Goal: Task Accomplishment & Management: Manage account settings

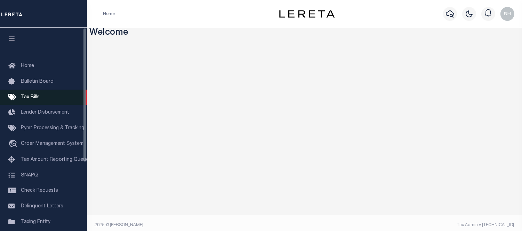
click at [33, 95] on span "Tax Bills" at bounding box center [30, 97] width 19 height 5
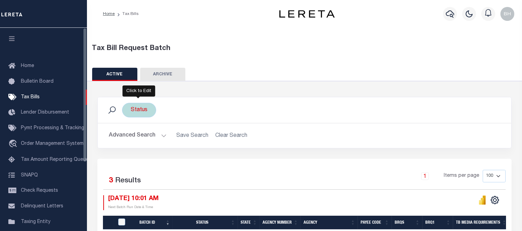
click at [139, 110] on div "Status" at bounding box center [139, 110] width 34 height 15
select select
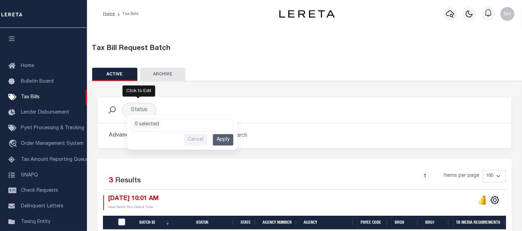
click at [111, 136] on button "Advanced Search" at bounding box center [138, 136] width 58 height 14
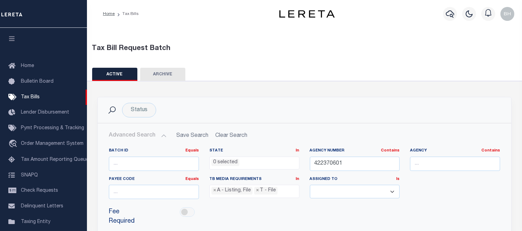
scroll to position [116, 0]
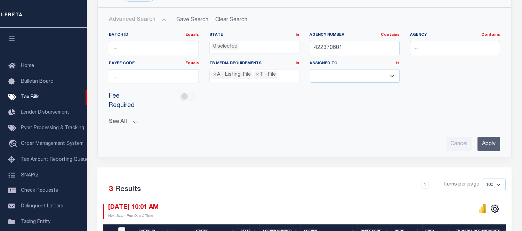
click at [162, 19] on button "Advanced Search" at bounding box center [138, 20] width 58 height 14
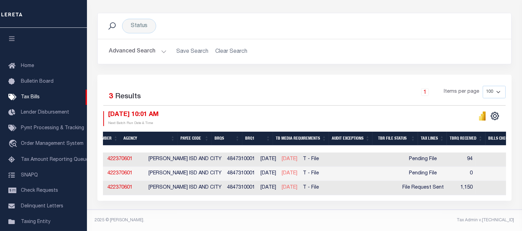
scroll to position [0, 0]
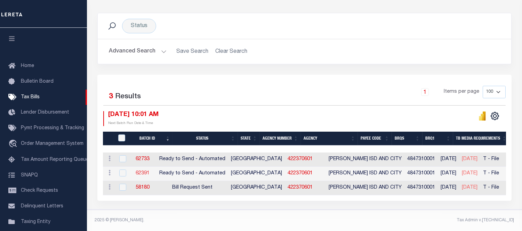
click at [147, 171] on link "62391" at bounding box center [143, 173] width 14 height 5
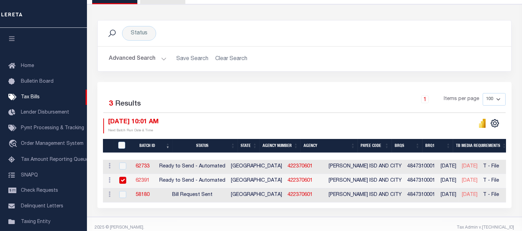
select select "RTA"
type input "Yes"
select select "22"
select select "1"
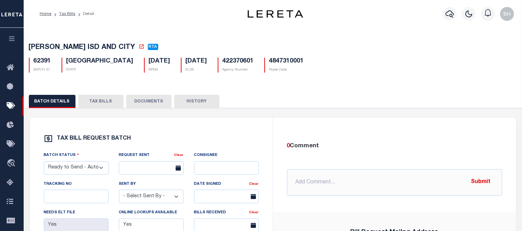
click at [89, 168] on select "- Select Status - Ready to Send - Manual Bill Request Sent Bills Received Manua…" at bounding box center [76, 168] width 65 height 14
select select "RST"
click at [44, 163] on select "- Select Status - Ready to Send - Manual Bill Request Sent Bills Received Manua…" at bounding box center [76, 168] width 65 height 14
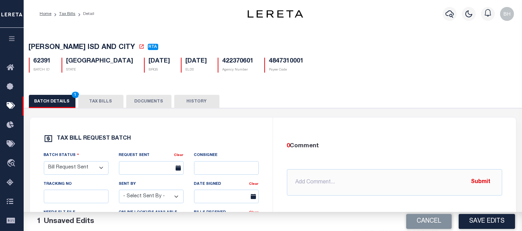
scroll to position [39, 0]
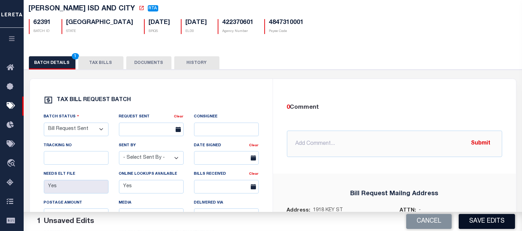
drag, startPoint x: 476, startPoint y: 219, endPoint x: 469, endPoint y: 207, distance: 14.0
click at [474, 217] on button "Save Edits" at bounding box center [487, 221] width 56 height 15
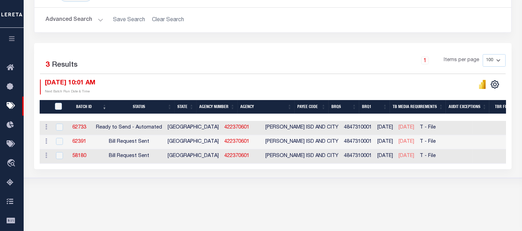
scroll to position [0, 184]
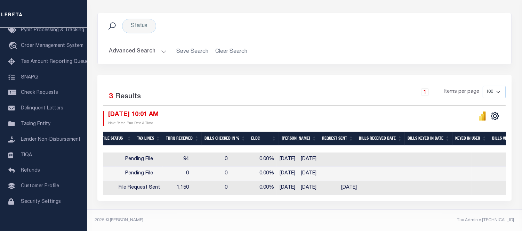
scroll to position [0, 445]
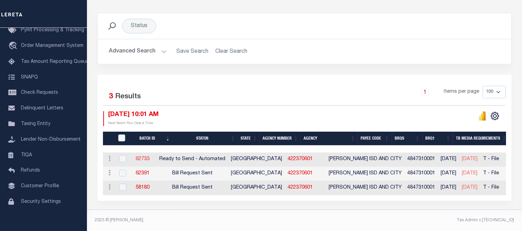
click at [149, 157] on link "62733" at bounding box center [143, 159] width 14 height 5
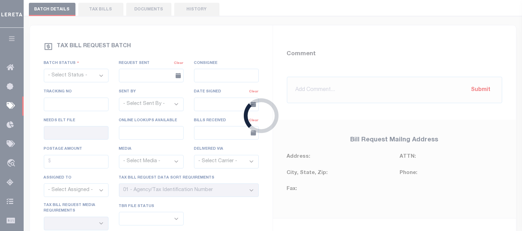
select select "RTA"
type input "Yes"
select select "22"
select select "1"
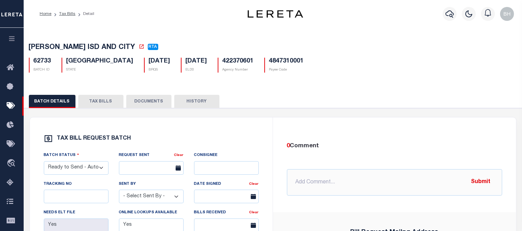
click at [100, 103] on button "TAX BILLS" at bounding box center [100, 101] width 45 height 13
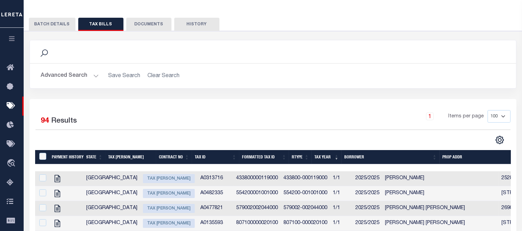
click at [53, 25] on button "BATCH DETAILS" at bounding box center [52, 24] width 47 height 13
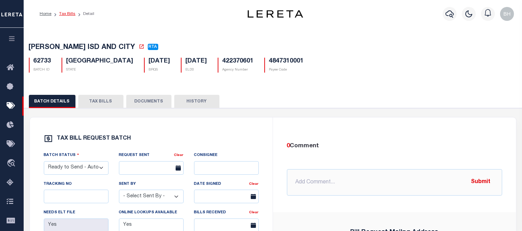
click at [66, 15] on link "Tax Bills" at bounding box center [67, 14] width 16 height 4
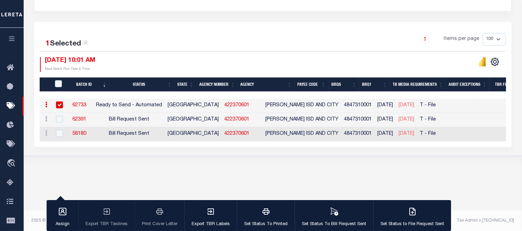
click at [224, 103] on link "422370601" at bounding box center [236, 105] width 25 height 5
checkbox input "false"
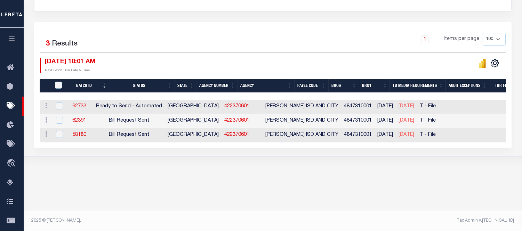
click at [85, 106] on link "62733" at bounding box center [79, 106] width 14 height 5
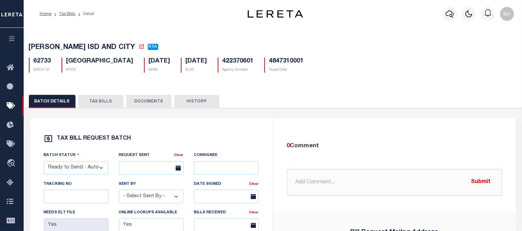
click at [92, 169] on select "- Select Status - Ready to Send - Manual Bill Request Sent Bills Received Manua…" at bounding box center [76, 168] width 65 height 14
select select "RST"
click at [44, 163] on select "- Select Status - Ready to Send - Manual Bill Request Sent Bills Received Manua…" at bounding box center [76, 168] width 65 height 14
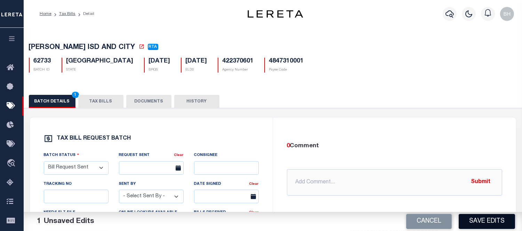
click at [469, 223] on button "Save Edits" at bounding box center [487, 221] width 56 height 15
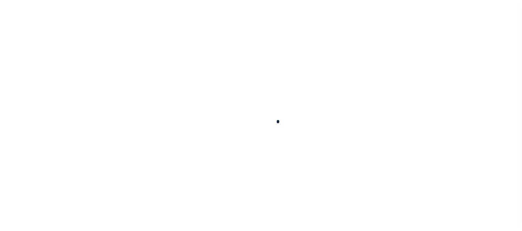
select select
checkbox input "false"
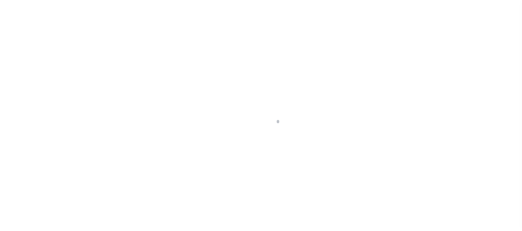
checkbox input "false"
type input "4847310001"
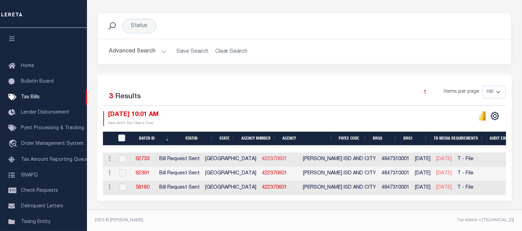
click at [262, 157] on link "422370601" at bounding box center [274, 159] width 25 height 5
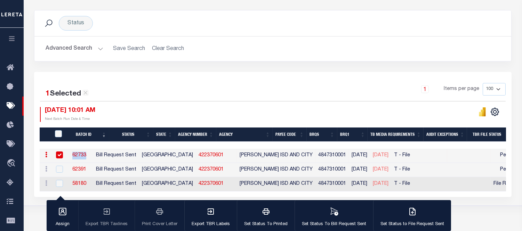
drag, startPoint x: 79, startPoint y: 154, endPoint x: 99, endPoint y: 155, distance: 20.5
click at [93, 155] on td "62733" at bounding box center [79, 156] width 27 height 14
checkbox input "false"
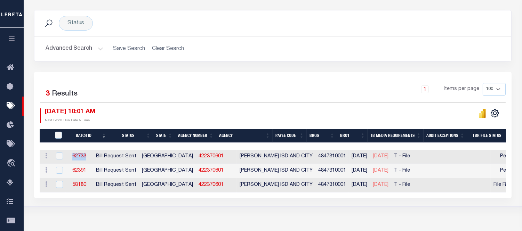
copy link "62733"
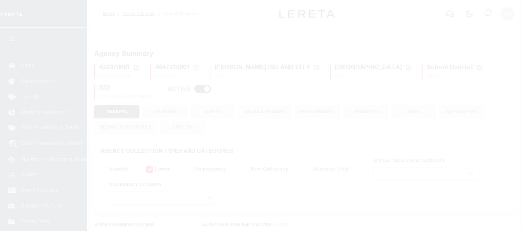
select select
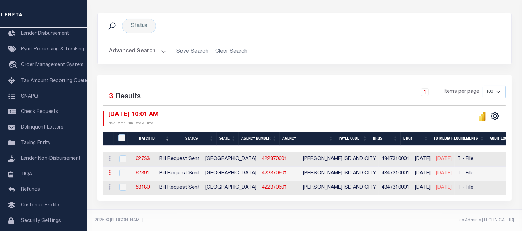
click at [110, 170] on icon at bounding box center [109, 173] width 2 height 6
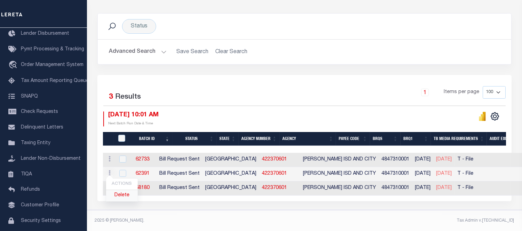
click at [122, 196] on link "Delete" at bounding box center [122, 195] width 32 height 11
checkbox input "true"
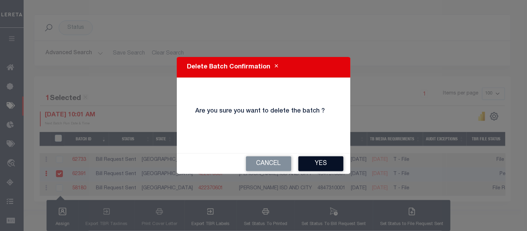
drag, startPoint x: 325, startPoint y: 166, endPoint x: 280, endPoint y: 171, distance: 45.5
click at [325, 166] on button "Yes" at bounding box center [321, 163] width 45 height 15
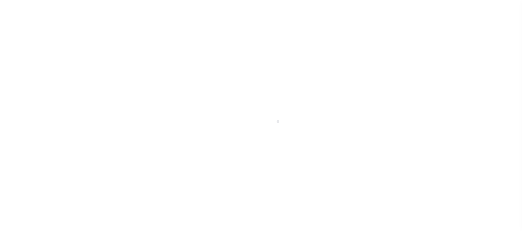
scroll to position [75, 0]
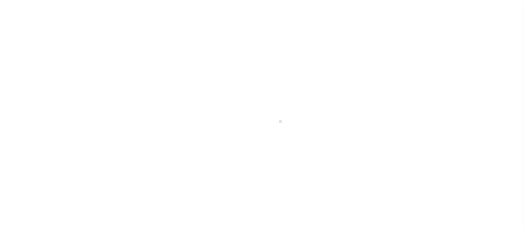
scroll to position [43, 0]
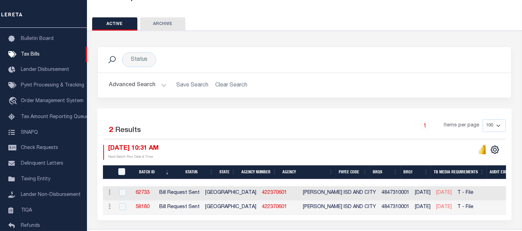
click at [202, 214] on td "Bill Request Sent" at bounding box center [179, 208] width 46 height 14
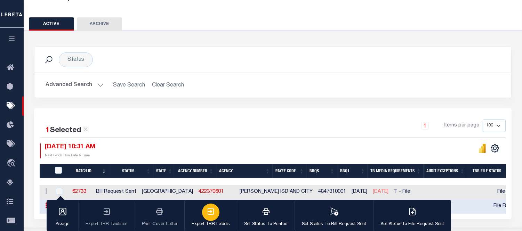
click at [207, 214] on button "Export TBR Labels" at bounding box center [210, 215] width 52 height 31
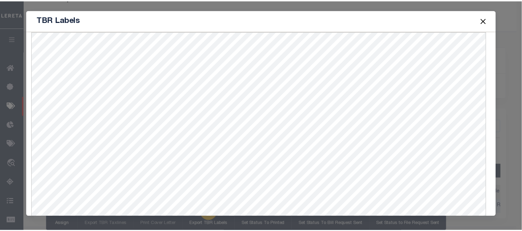
scroll to position [30, 0]
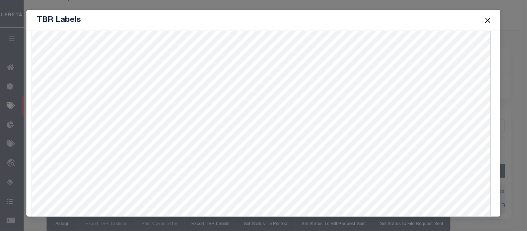
click at [492, 19] on div "TBR Labels" at bounding box center [263, 20] width 475 height 21
click at [487, 19] on button "Close" at bounding box center [488, 20] width 9 height 9
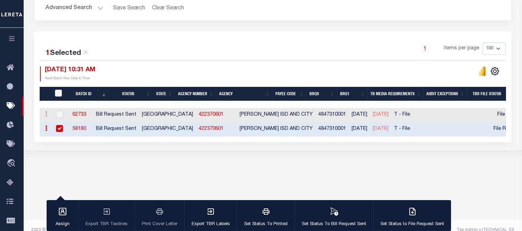
scroll to position [137, 0]
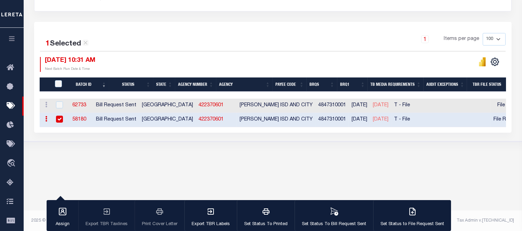
click at [57, 119] on input "checkbox" at bounding box center [59, 119] width 7 height 7
checkbox input "false"
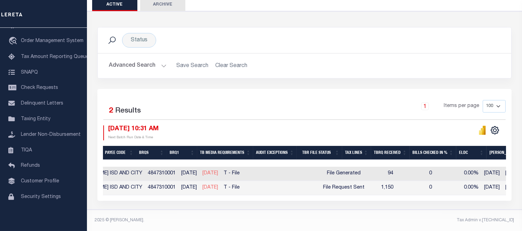
scroll to position [0, 459]
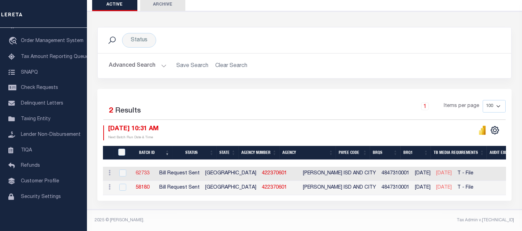
click at [149, 171] on link "62733" at bounding box center [143, 173] width 14 height 5
select select "RST"
type input "Yes"
select select "22"
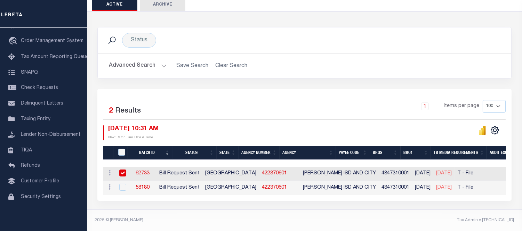
select select "2"
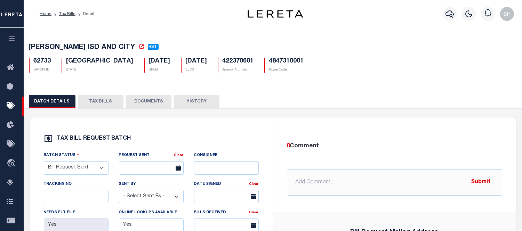
click at [100, 102] on button "TAX BILLS" at bounding box center [100, 101] width 45 height 13
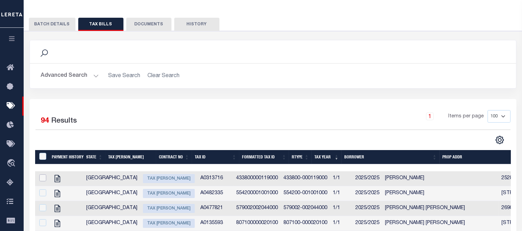
click at [41, 179] on input "checkbox" at bounding box center [42, 178] width 7 height 7
checkbox input "true"
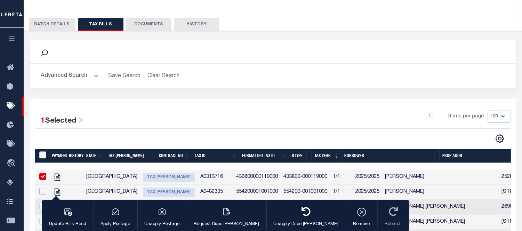
click at [44, 195] on input "checkbox" at bounding box center [42, 191] width 7 height 7
checkbox input "true"
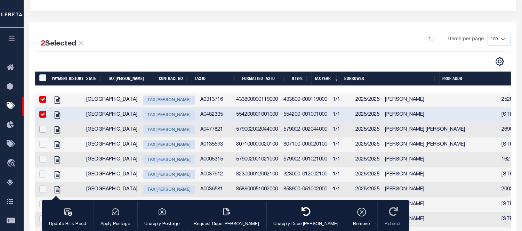
click at [43, 129] on input "checkbox" at bounding box center [42, 129] width 7 height 7
checkbox input "true"
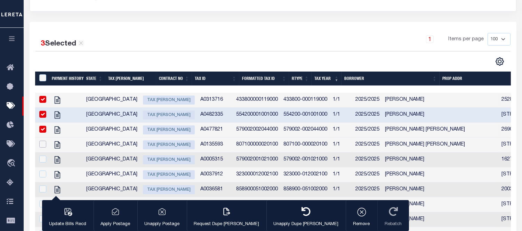
click at [40, 146] on input "checkbox" at bounding box center [42, 144] width 7 height 7
checkbox input "true"
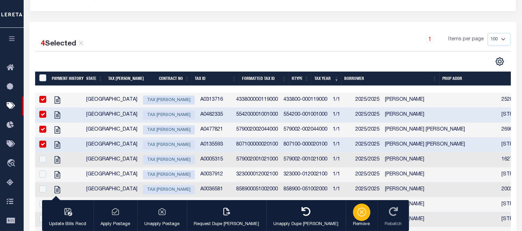
click at [357, 213] on icon "button" at bounding box center [362, 212] width 10 height 10
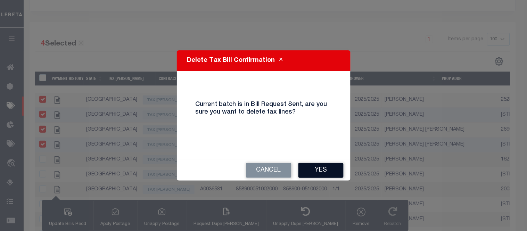
click at [339, 172] on button "Yes" at bounding box center [321, 170] width 45 height 15
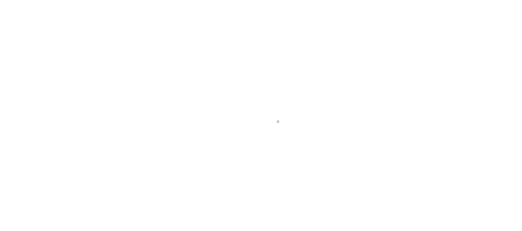
select select "RST"
select select "22"
select select "2"
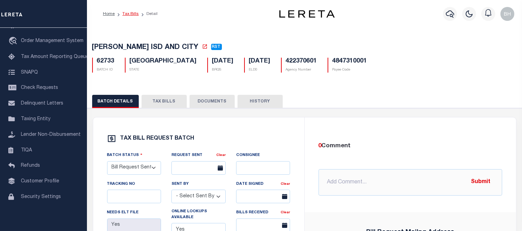
click at [131, 15] on link "Tax Bills" at bounding box center [130, 14] width 16 height 4
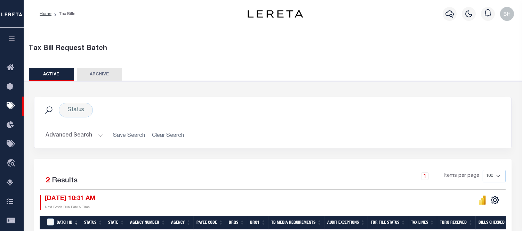
scroll to position [116, 0]
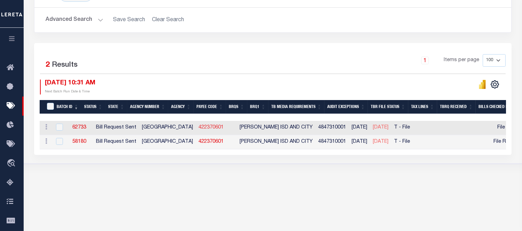
click at [199, 127] on link "422370601" at bounding box center [211, 127] width 25 height 5
checkbox input "true"
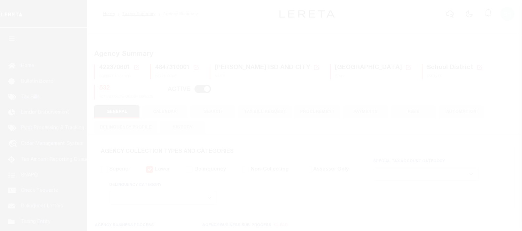
select select
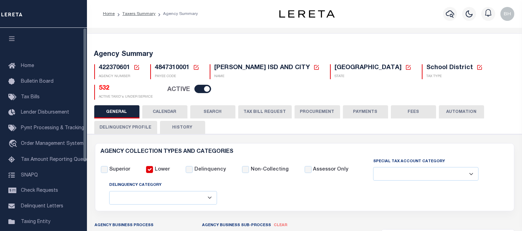
click at [176, 106] on button "CALENDAR" at bounding box center [164, 111] width 45 height 13
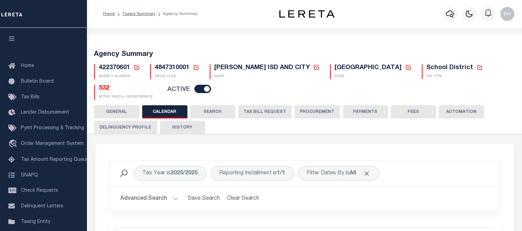
scroll to position [39, 0]
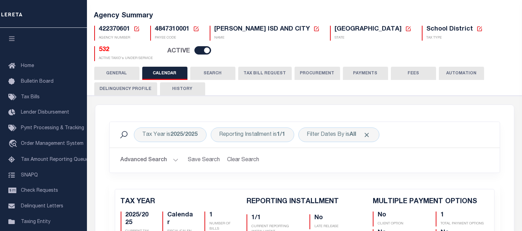
checkbox input "false"
type input "1"
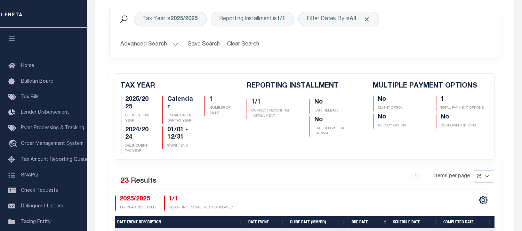
scroll to position [270, 0]
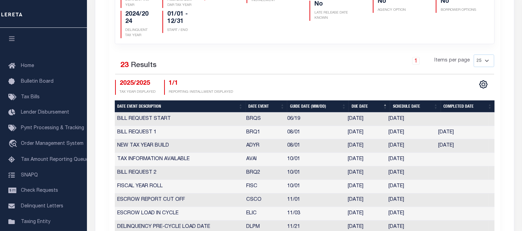
click at [254, 100] on th "Date Event" at bounding box center [267, 106] width 42 height 12
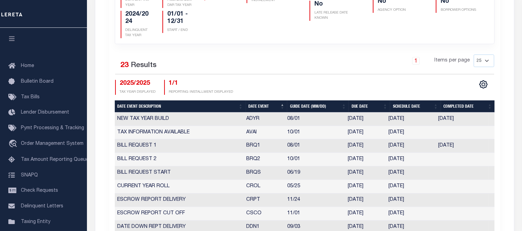
click at [258, 103] on th "Date Event" at bounding box center [267, 106] width 42 height 12
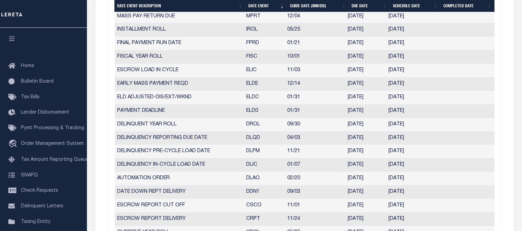
scroll to position [348, 0]
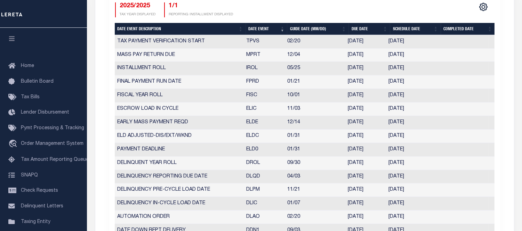
click at [258, 25] on th "Date Event" at bounding box center [267, 29] width 42 height 12
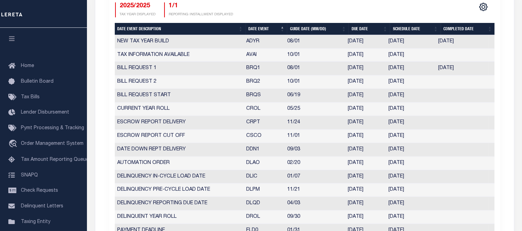
drag, startPoint x: 236, startPoint y: 63, endPoint x: 411, endPoint y: 96, distance: 177.7
click at [411, 96] on tbody "NEW TAX YEAR BUILD ADYR 08/01 08/01/2025 08/01/2025 08/01/2025 7351557 TAX INFO…" at bounding box center [305, 190] width 380 height 311
click at [275, 89] on td "BRQS" at bounding box center [263, 96] width 41 height 14
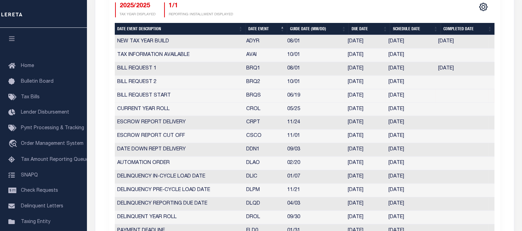
drag, startPoint x: 354, startPoint y: 63, endPoint x: 371, endPoint y: 66, distance: 17.3
click at [373, 63] on td "08/01/2025" at bounding box center [365, 69] width 41 height 14
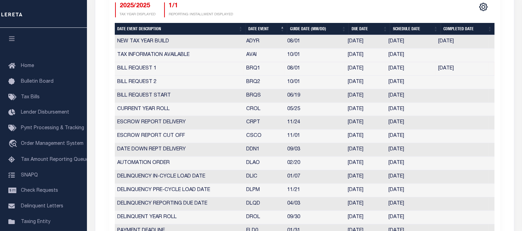
drag, startPoint x: 347, startPoint y: 78, endPoint x: 378, endPoint y: 75, distance: 31.4
click at [378, 76] on td "10/01/2025" at bounding box center [365, 83] width 41 height 14
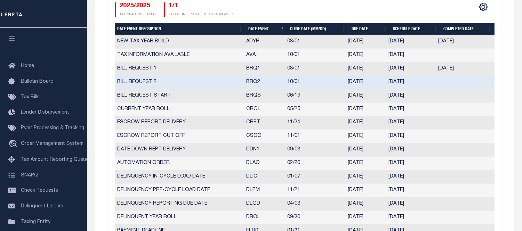
click at [388, 66] on td "[DATE]" at bounding box center [411, 69] width 50 height 14
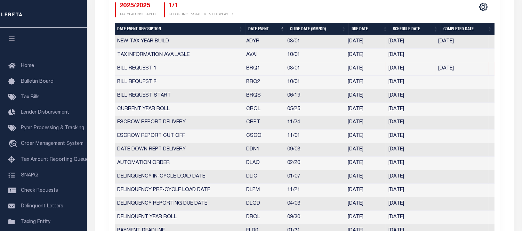
drag, startPoint x: 388, startPoint y: 62, endPoint x: 413, endPoint y: 64, distance: 25.4
click at [413, 64] on td "[DATE]" at bounding box center [411, 69] width 50 height 14
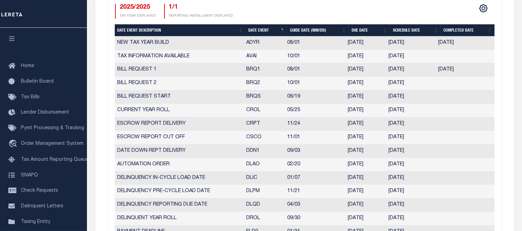
scroll to position [348, 0]
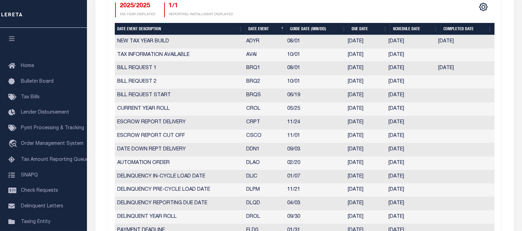
drag, startPoint x: 388, startPoint y: 78, endPoint x: 415, endPoint y: 78, distance: 26.8
click at [415, 78] on td "09/24/2025" at bounding box center [411, 82] width 50 height 14
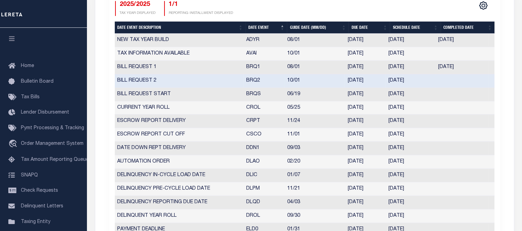
scroll to position [346, 0]
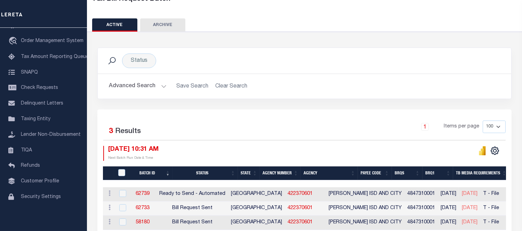
scroll to position [88, 0]
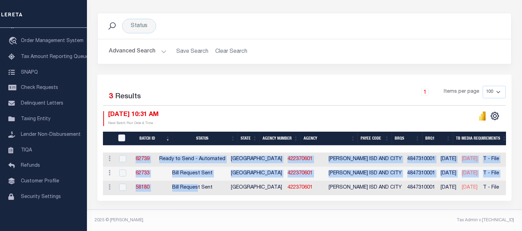
click at [218, 192] on div "Batch ID Status State Agency Number Agency Payee Code BRQS BRQ1 TB Media Requir…" at bounding box center [304, 174] width 403 height 43
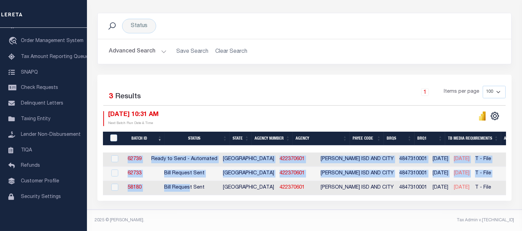
click at [220, 205] on div "Status Search Advanced Search Save Search Clear Search Equals" at bounding box center [305, 103] width 442 height 213
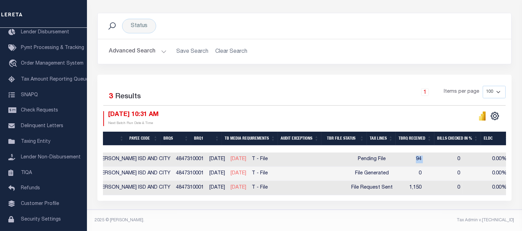
drag, startPoint x: 398, startPoint y: 155, endPoint x: 410, endPoint y: 155, distance: 11.1
click at [410, 155] on tr "ACTIONS [GEOGRAPHIC_DATA] 62739 Ready to Send - Automated TX 422370601 [PERSON_…" at bounding box center [411, 160] width 1078 height 14
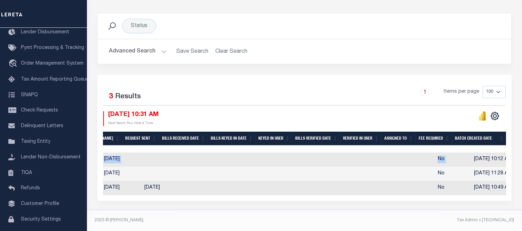
drag, startPoint x: 452, startPoint y: 153, endPoint x: 489, endPoint y: 157, distance: 36.7
click at [508, 155] on div "Selected 3 Results 1 Items per page 100 200 500 1000 [DATE] 10:31 AM" at bounding box center [304, 138] width 414 height 126
click at [415, 186] on td at bounding box center [417, 188] width 34 height 14
checkbox input "true"
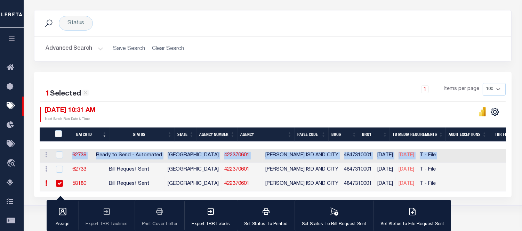
click at [175, 102] on div "1 Selected 3 Results 1 Items per page 100 200 500 1000 [DATE] 10:31 AM Next Bat…" at bounding box center [272, 102] width 477 height 39
